Goal: Register for event/course

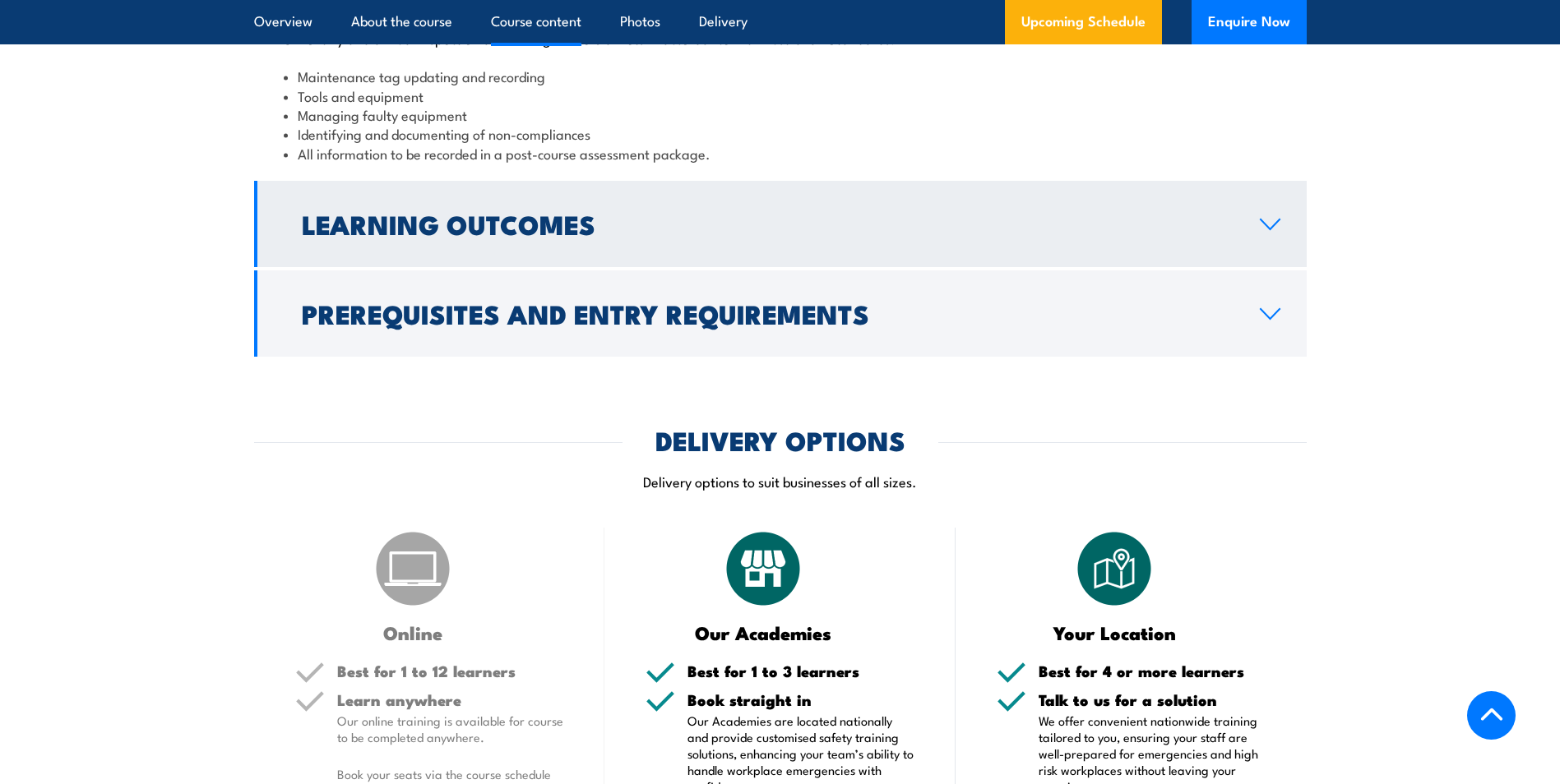
click at [680, 235] on h2 "Learning Outcomes" at bounding box center [768, 223] width 932 height 23
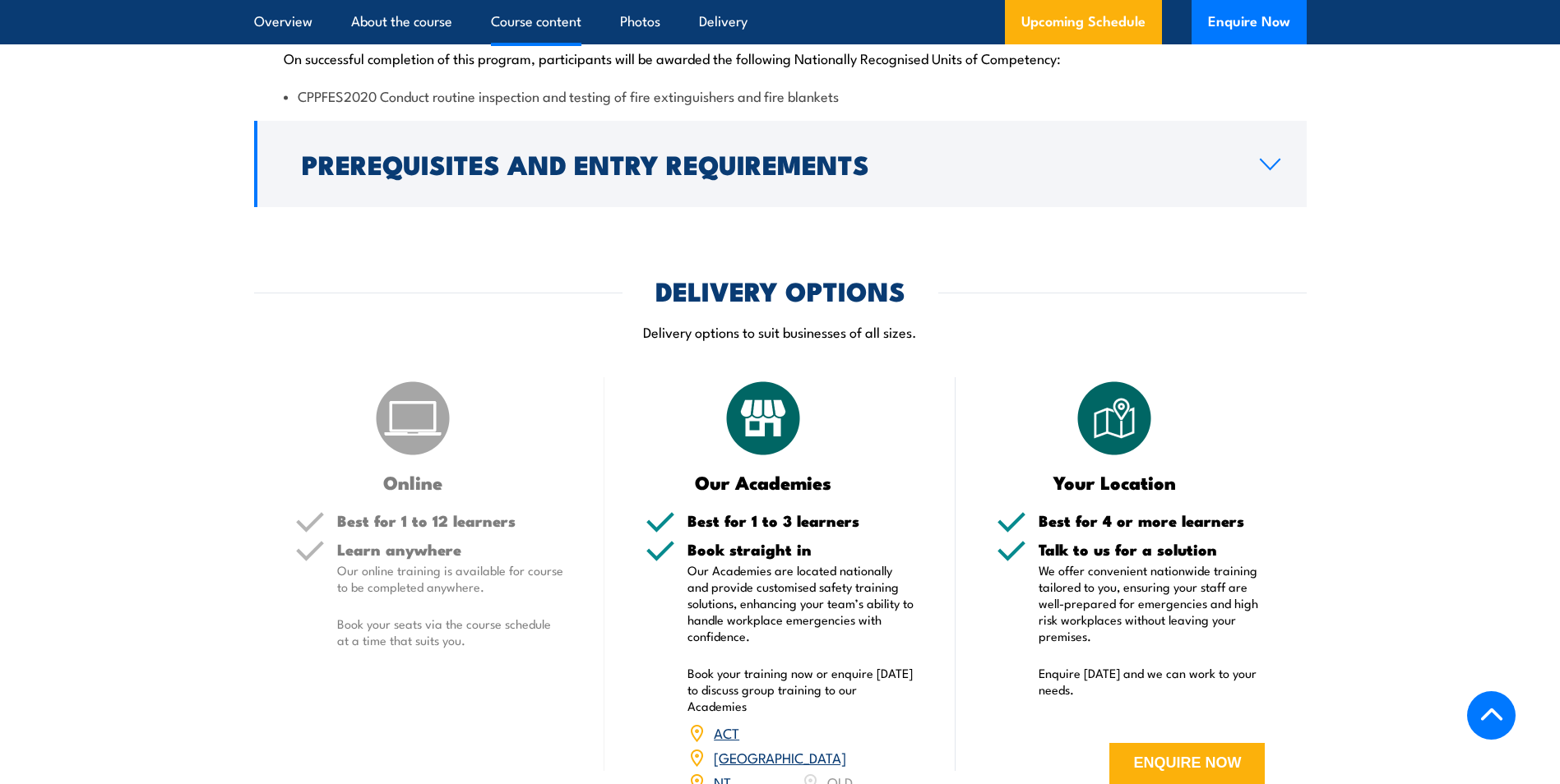
scroll to position [1860, 0]
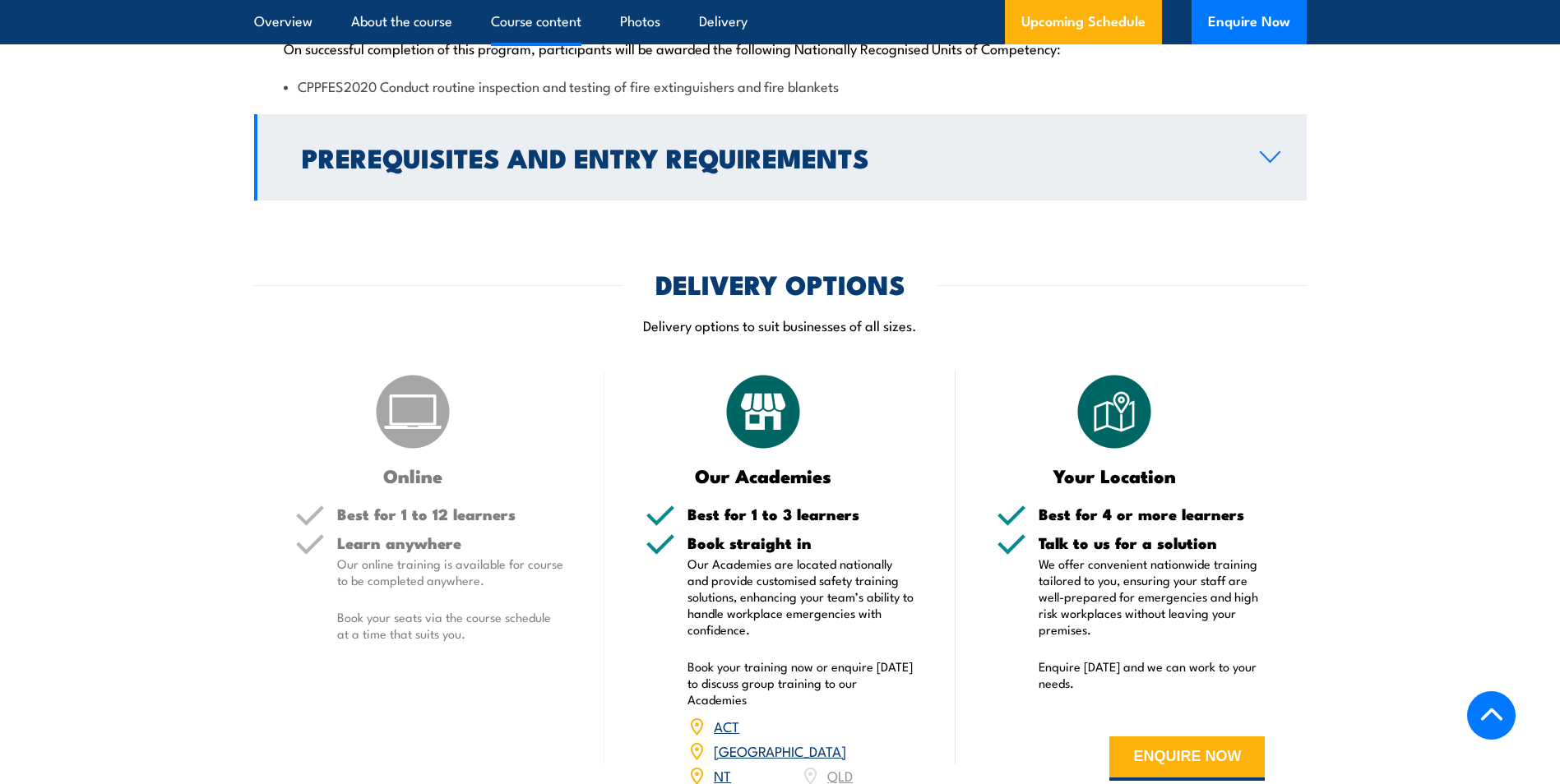
click at [858, 169] on h2 "Prerequisites and Entry Requirements" at bounding box center [768, 157] width 932 height 23
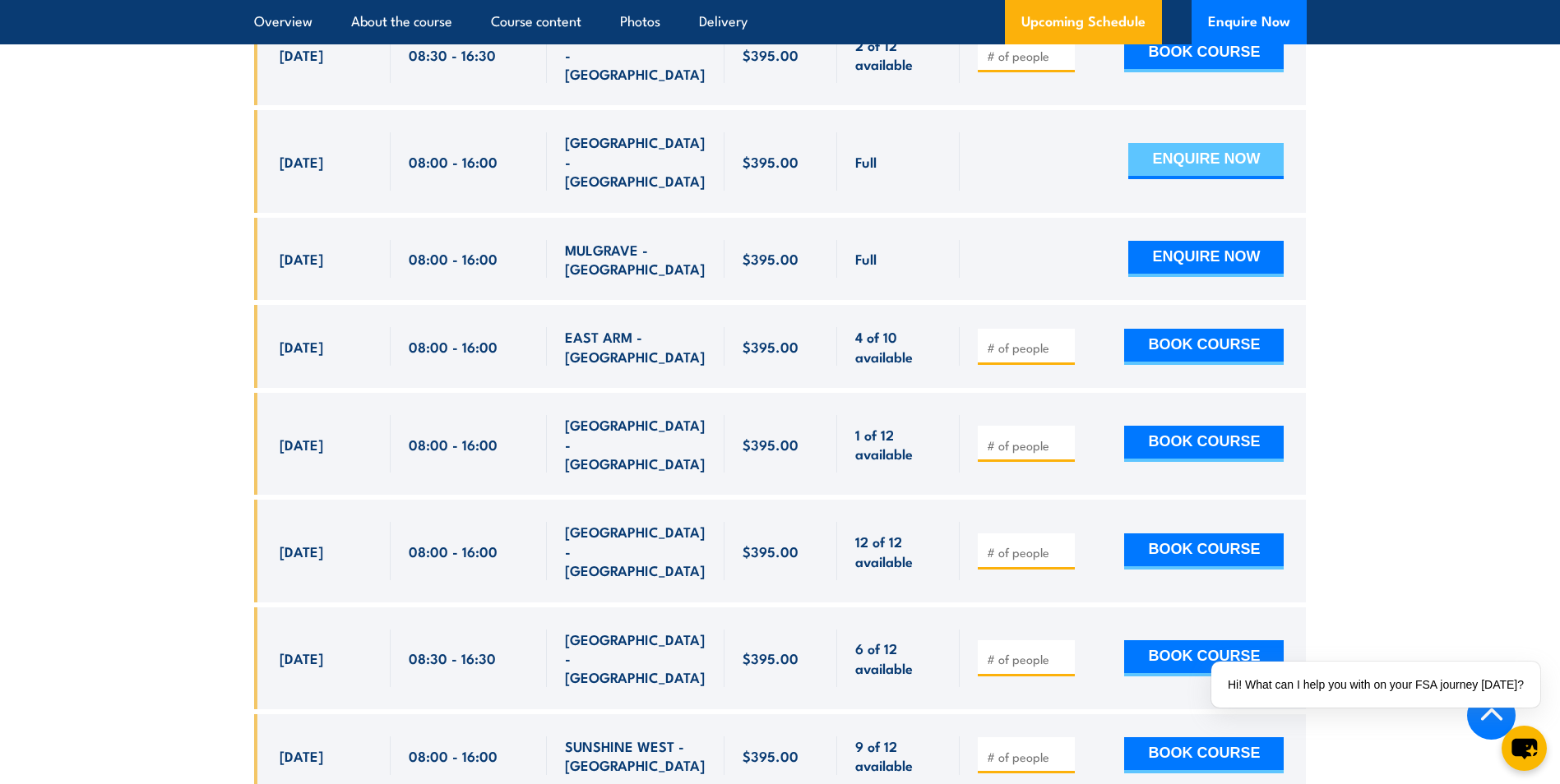
scroll to position [3257, 0]
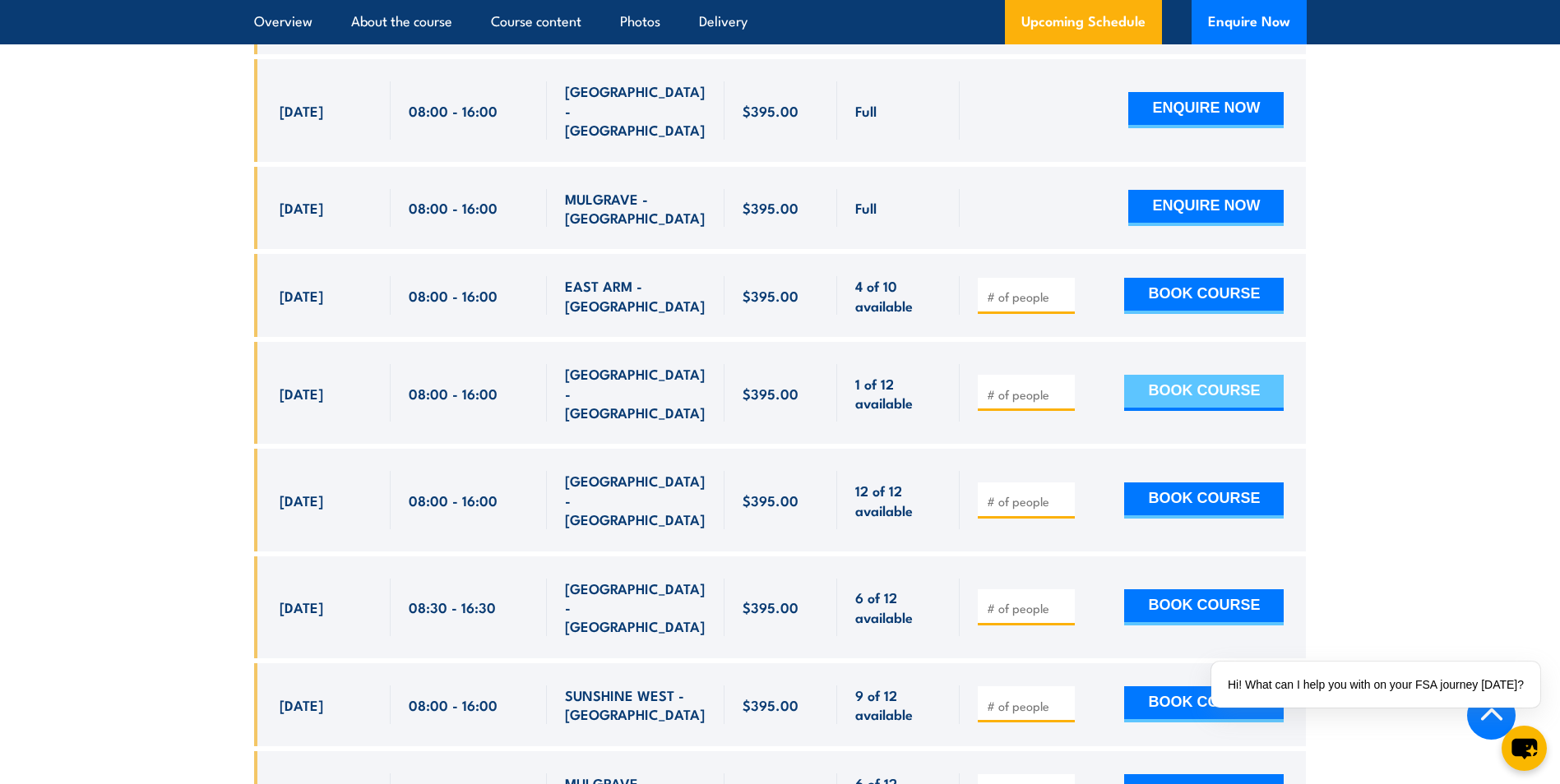
click at [1154, 379] on button "BOOK COURSE" at bounding box center [1204, 393] width 160 height 36
click at [1035, 406] on div at bounding box center [1132, 392] width 346 height 102
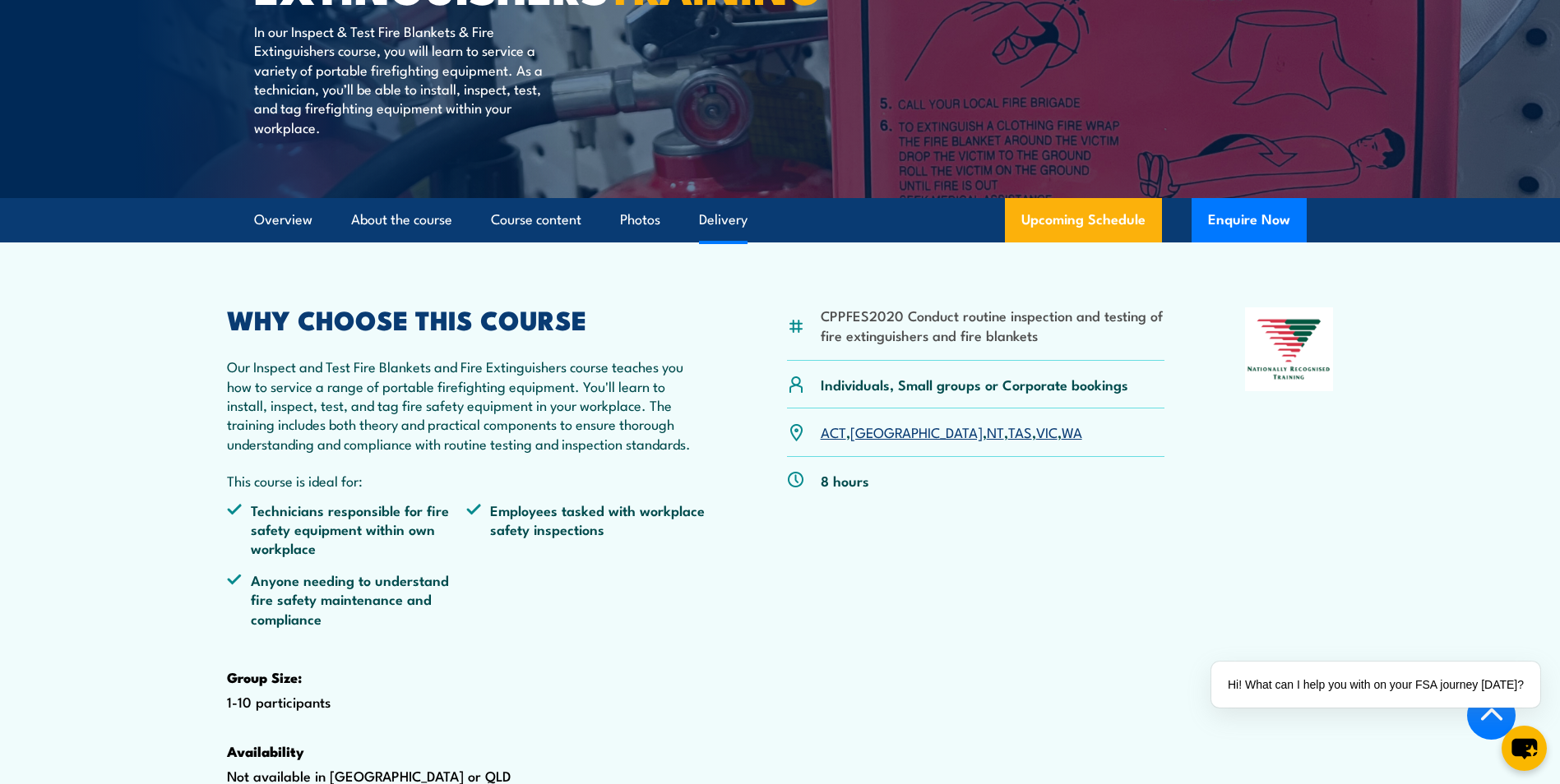
scroll to position [0, 0]
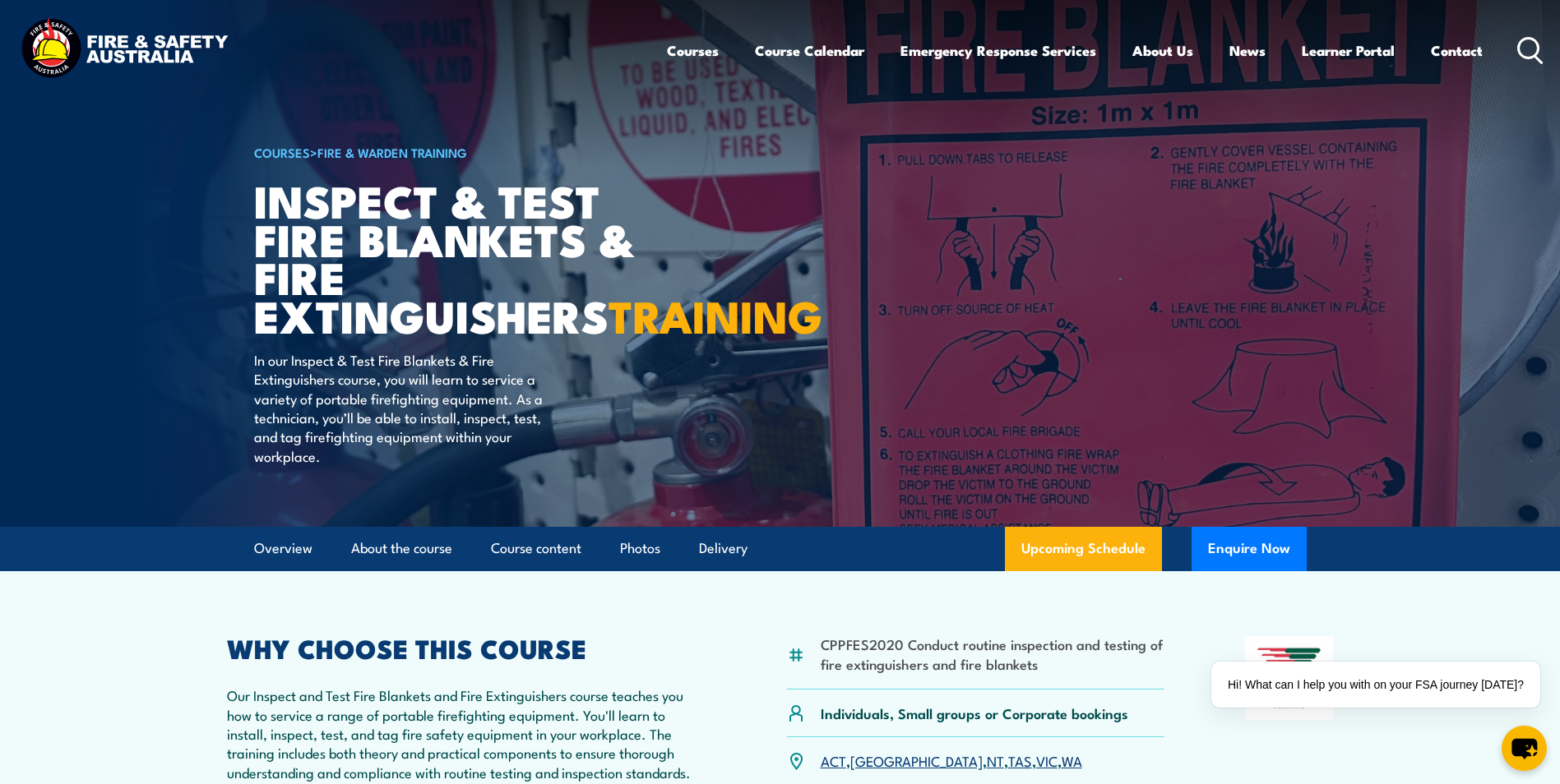
click at [1516, 63] on div "Courses Course Calendar Emergency Response Services Services Overview Emergency…" at bounding box center [1106, 50] width 877 height 71
click at [1534, 45] on icon at bounding box center [1529, 51] width 26 height 27
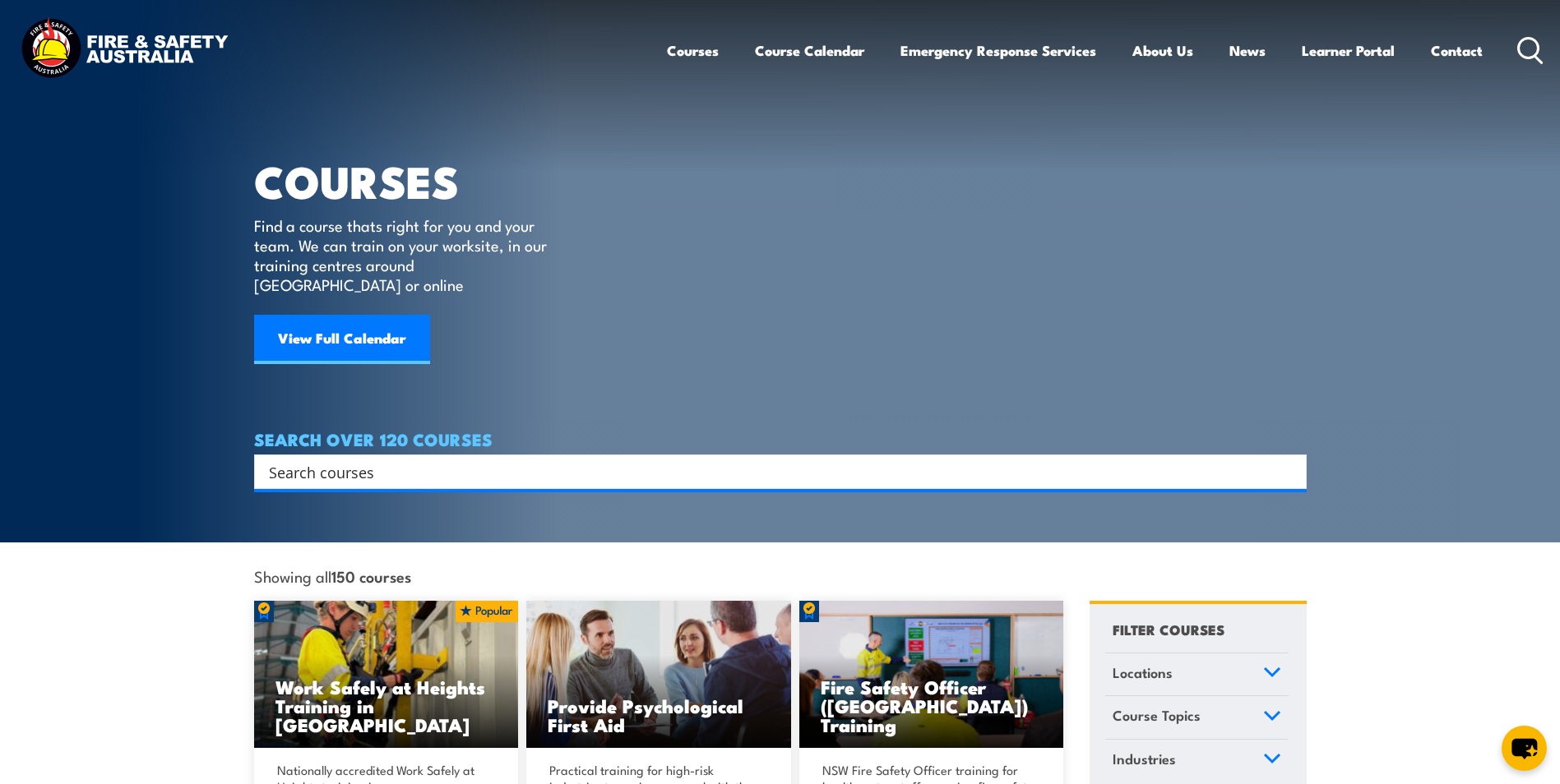
click at [728, 430] on h4 "SEARCH OVER 120 COURSES" at bounding box center [780, 439] width 1052 height 18
click at [730, 460] on input "Search input" at bounding box center [770, 471] width 1002 height 24
type input "ctf"
